Goal: Check status

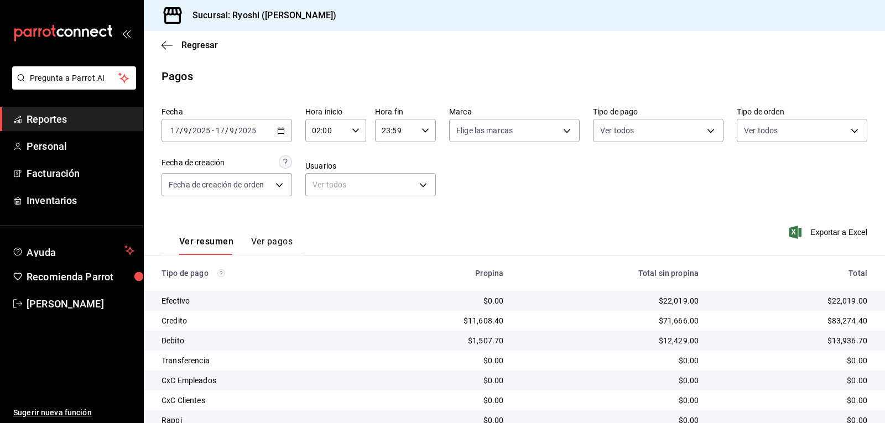
scroll to position [125, 0]
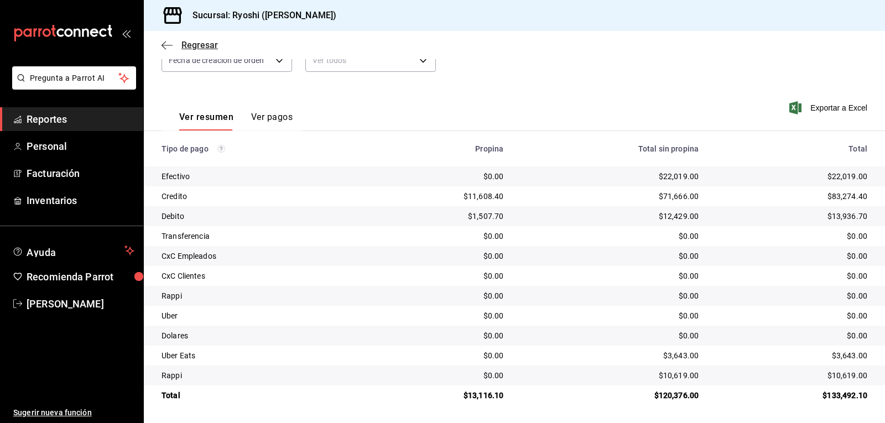
click at [167, 42] on icon "button" at bounding box center [166, 45] width 11 height 10
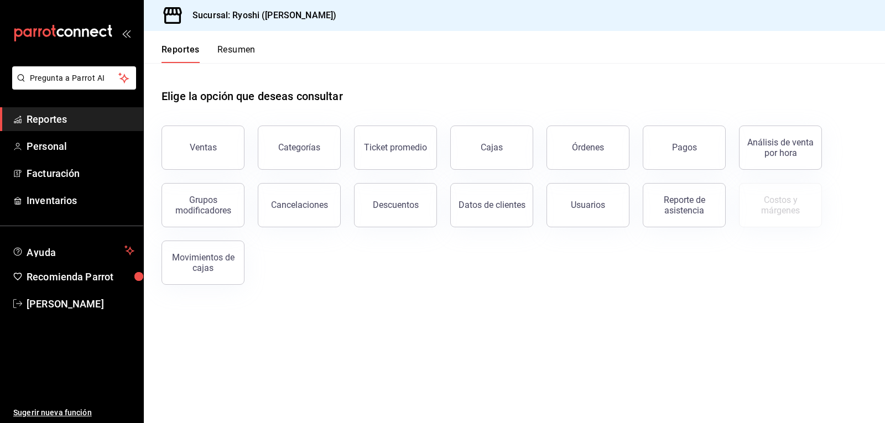
click at [227, 52] on button "Resumen" at bounding box center [236, 53] width 38 height 19
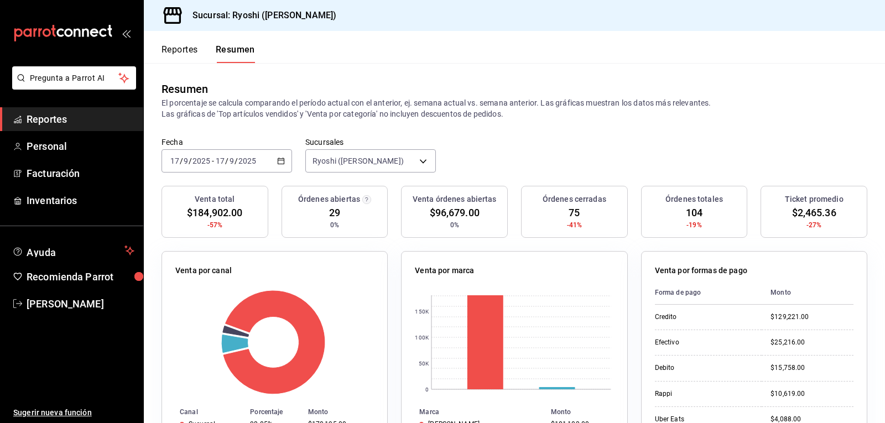
click at [180, 48] on button "Reportes" at bounding box center [179, 53] width 37 height 19
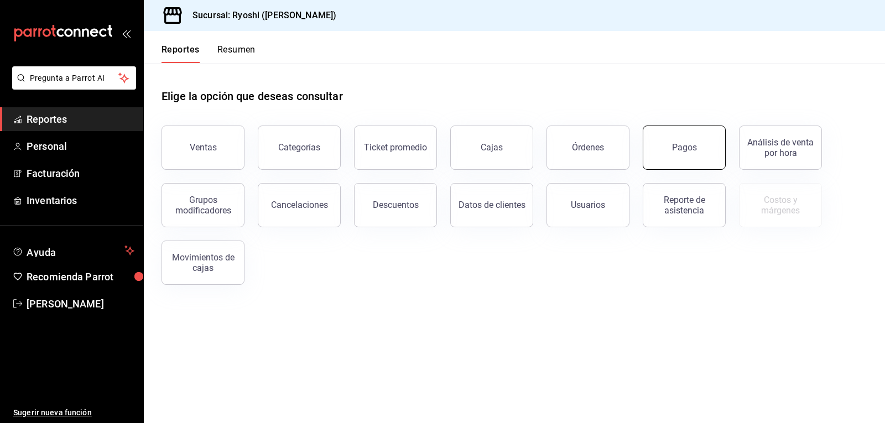
click at [700, 152] on button "Pagos" at bounding box center [684, 148] width 83 height 44
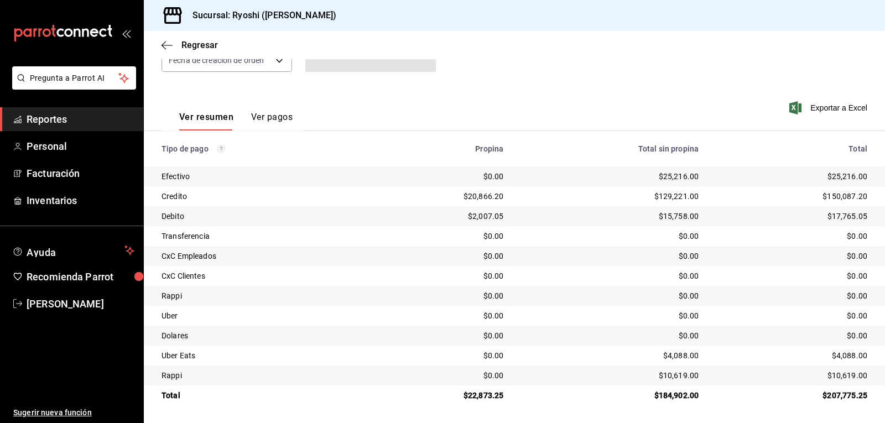
scroll to position [14, 0]
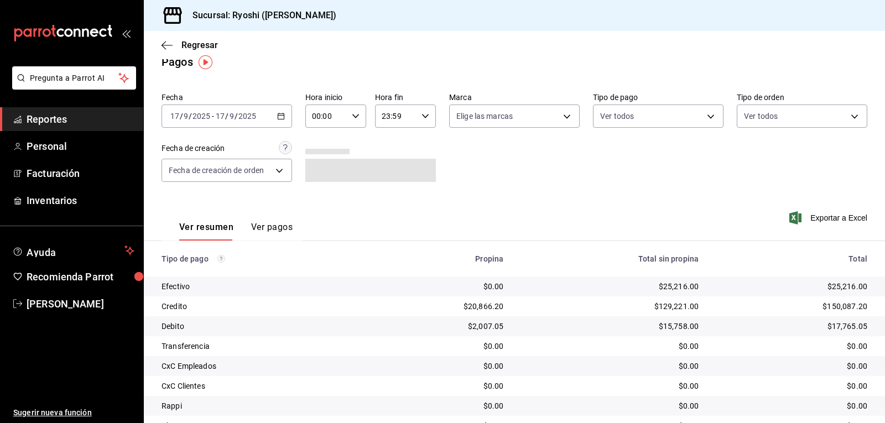
click at [356, 112] on icon "button" at bounding box center [356, 116] width 8 height 8
click at [317, 199] on span "02" at bounding box center [318, 197] width 13 height 9
type input "02:00"
click at [561, 178] on div at bounding box center [442, 211] width 885 height 423
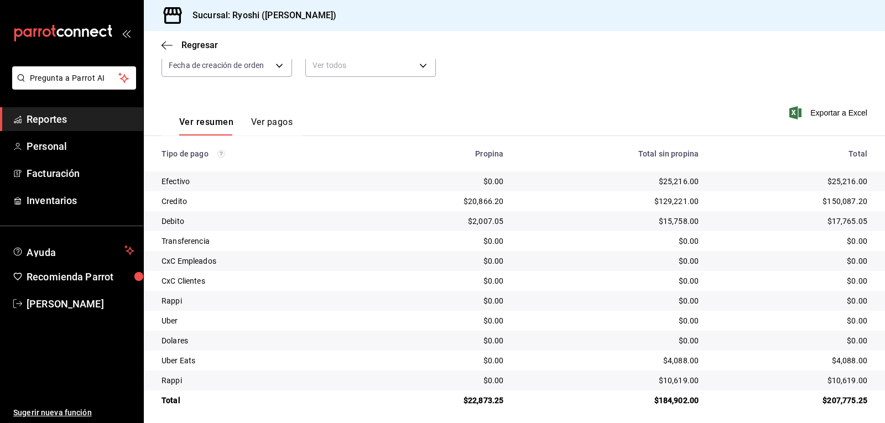
scroll to position [125, 0]
